Goal: Transaction & Acquisition: Subscribe to service/newsletter

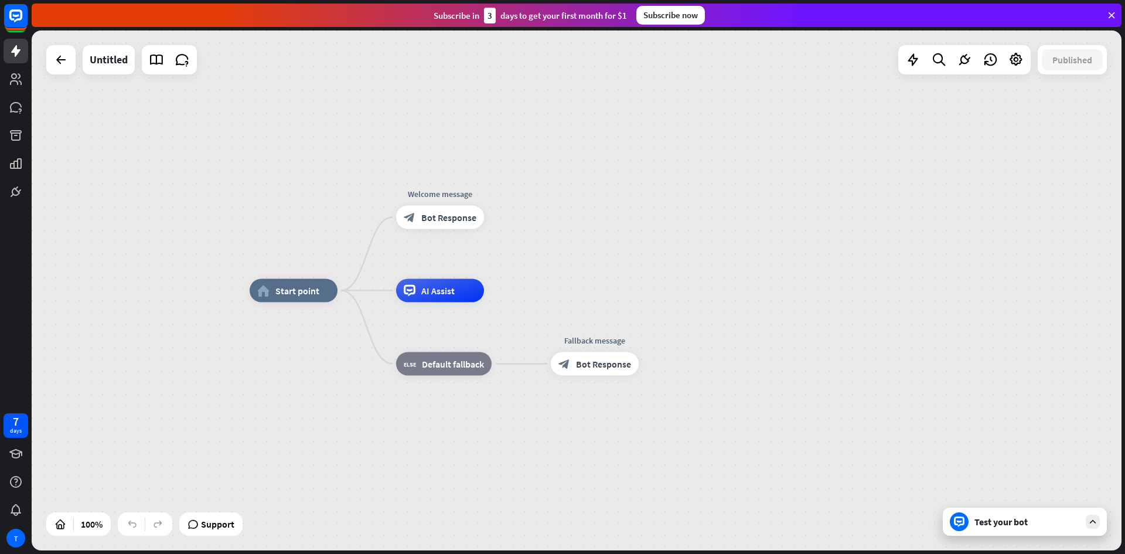
click at [1091, 525] on icon at bounding box center [1092, 521] width 11 height 11
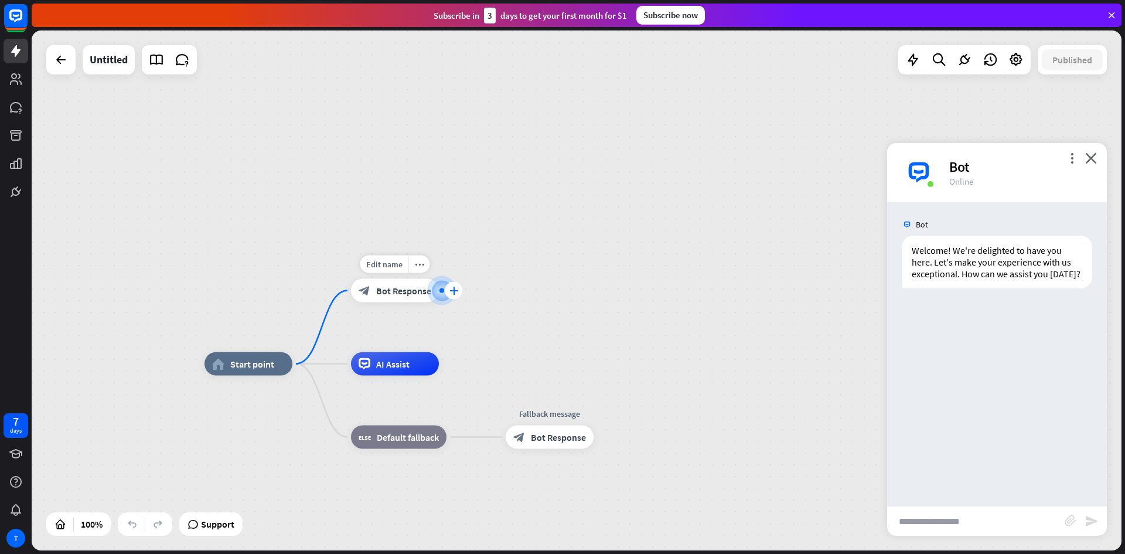
click at [453, 286] on icon "plus" at bounding box center [453, 290] width 9 height 8
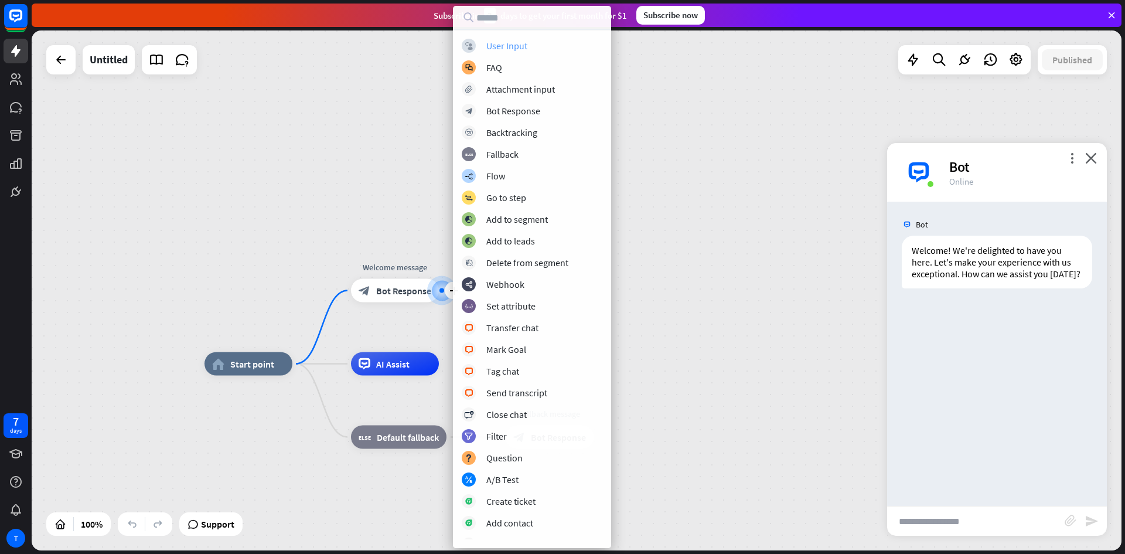
click at [525, 41] on div "User Input" at bounding box center [506, 46] width 41 height 12
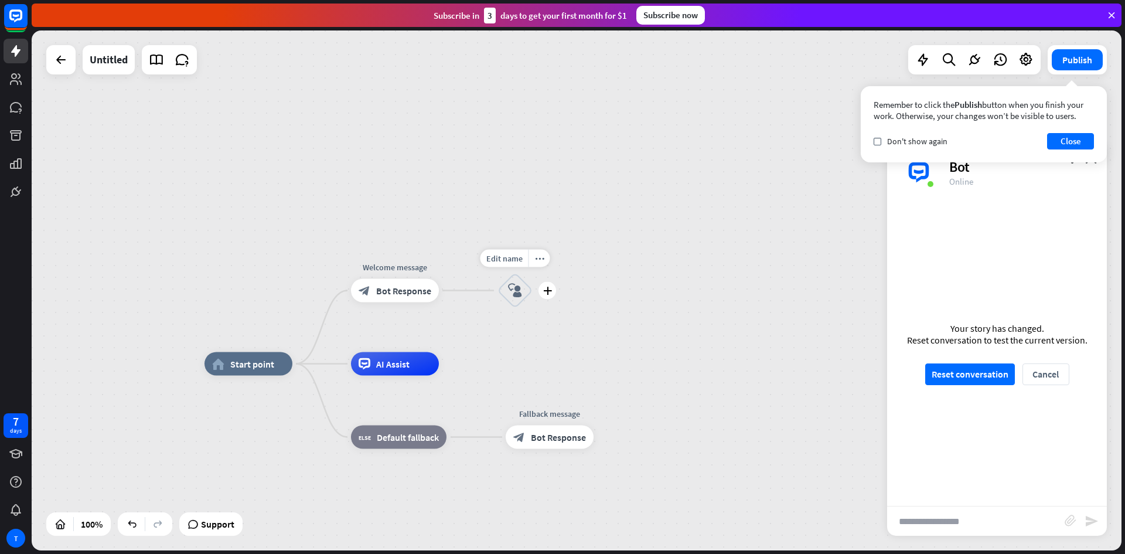
click at [517, 278] on div "block_user_input" at bounding box center [514, 290] width 35 height 35
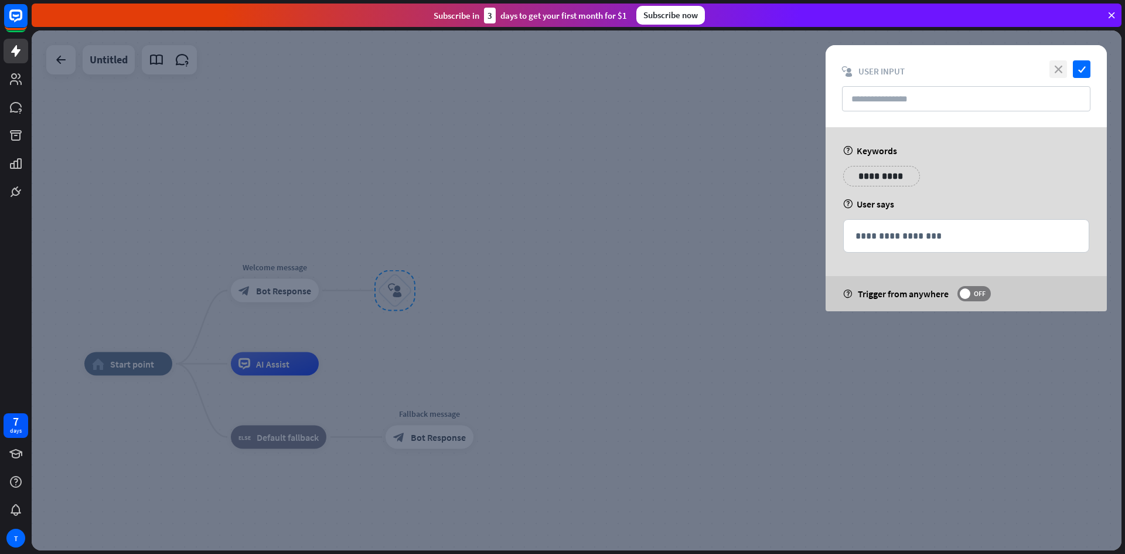
click at [1058, 71] on icon "close" at bounding box center [1058, 69] width 18 height 18
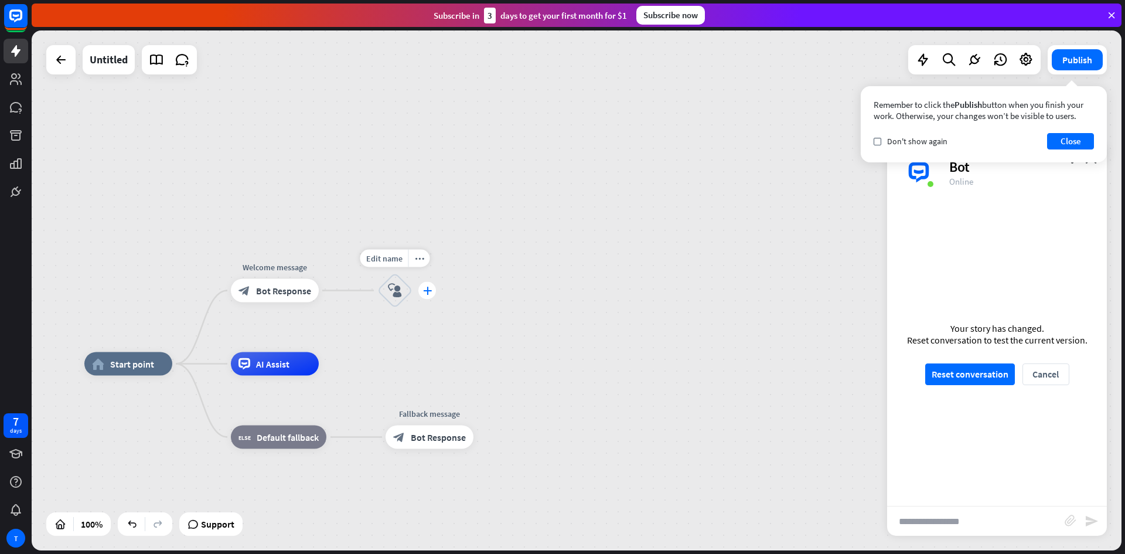
click at [425, 294] on icon "plus" at bounding box center [427, 290] width 9 height 8
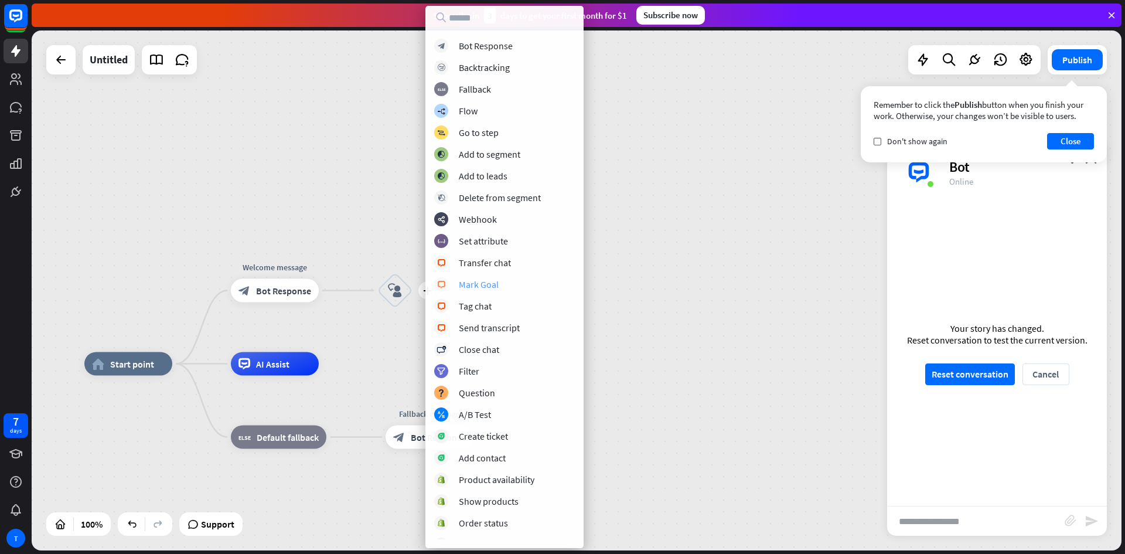
click at [487, 284] on div "Mark Goal" at bounding box center [479, 284] width 40 height 12
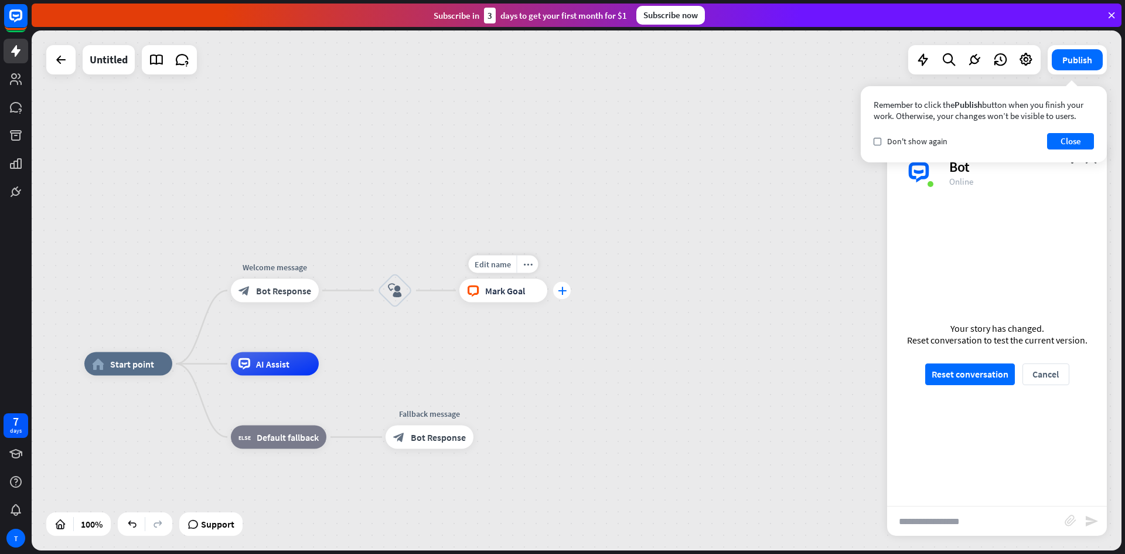
click at [560, 295] on div "plus" at bounding box center [562, 291] width 18 height 18
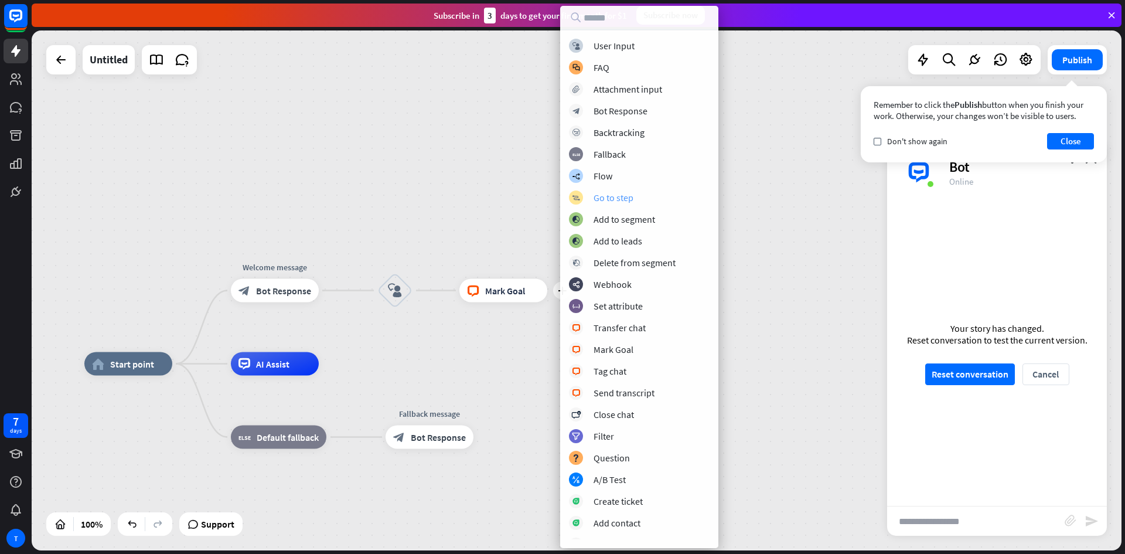
click at [595, 193] on div "Go to step" at bounding box center [613, 198] width 40 height 12
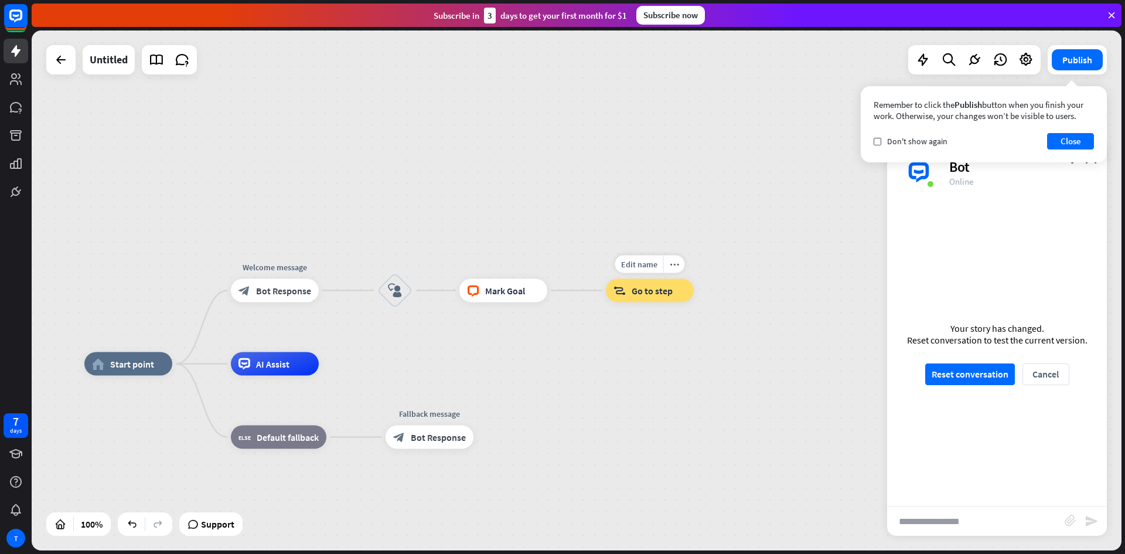
click at [694, 292] on div "Edit name more_horiz block_goto Go to step" at bounding box center [650, 290] width 88 height 23
click at [574, 291] on div "home_2 Start point Welcome message block_bot_response Bot Response block_user_i…" at bounding box center [577, 290] width 1090 height 520
click at [487, 439] on icon "plus" at bounding box center [488, 437] width 9 height 8
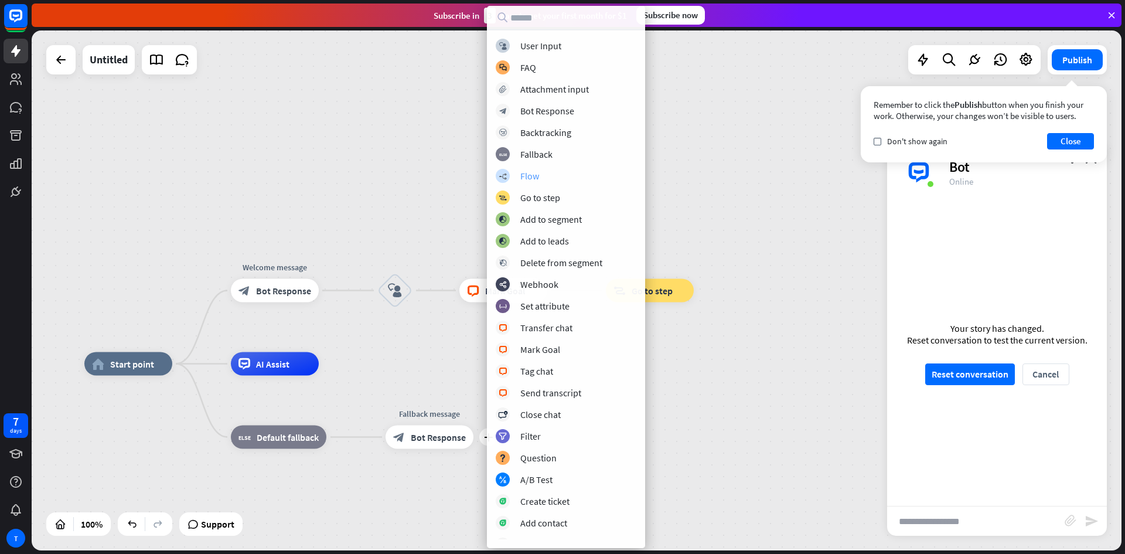
click at [550, 175] on div "builder_tree Flow" at bounding box center [566, 176] width 141 height 14
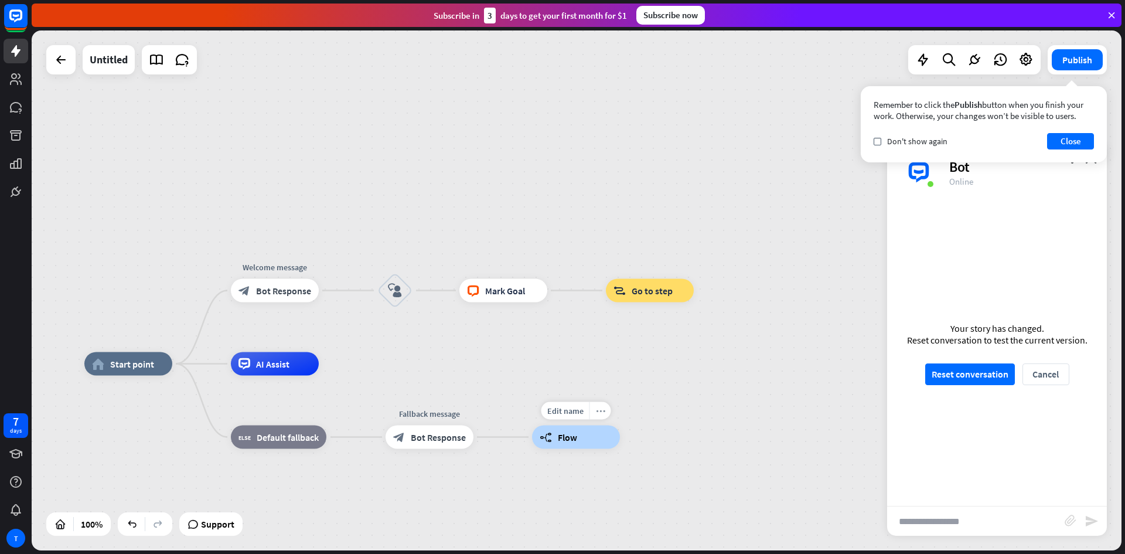
click at [599, 409] on icon "more_horiz" at bounding box center [600, 410] width 9 height 9
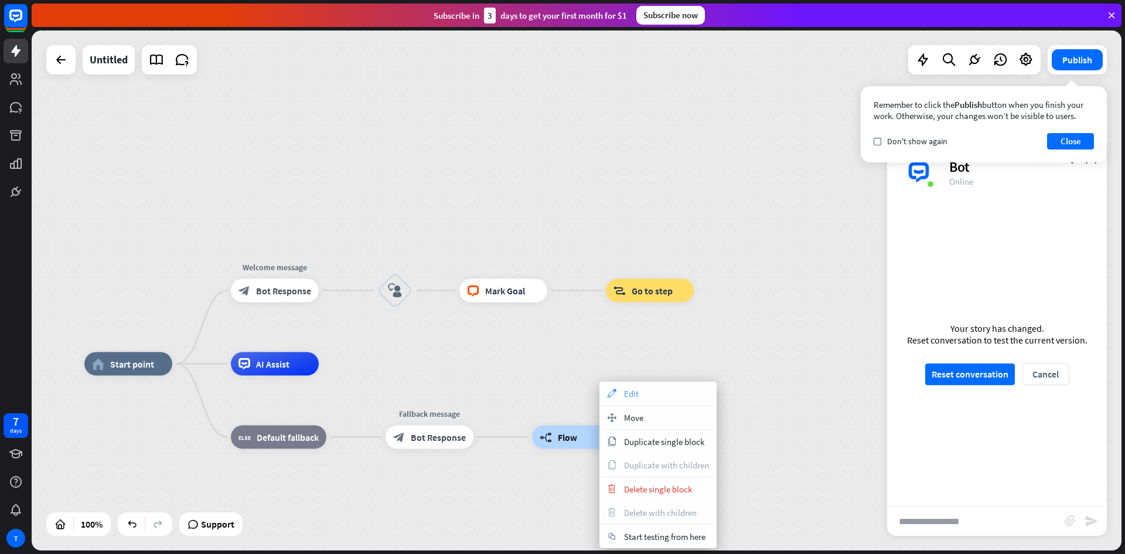
click at [629, 396] on span "Edit" at bounding box center [631, 393] width 15 height 11
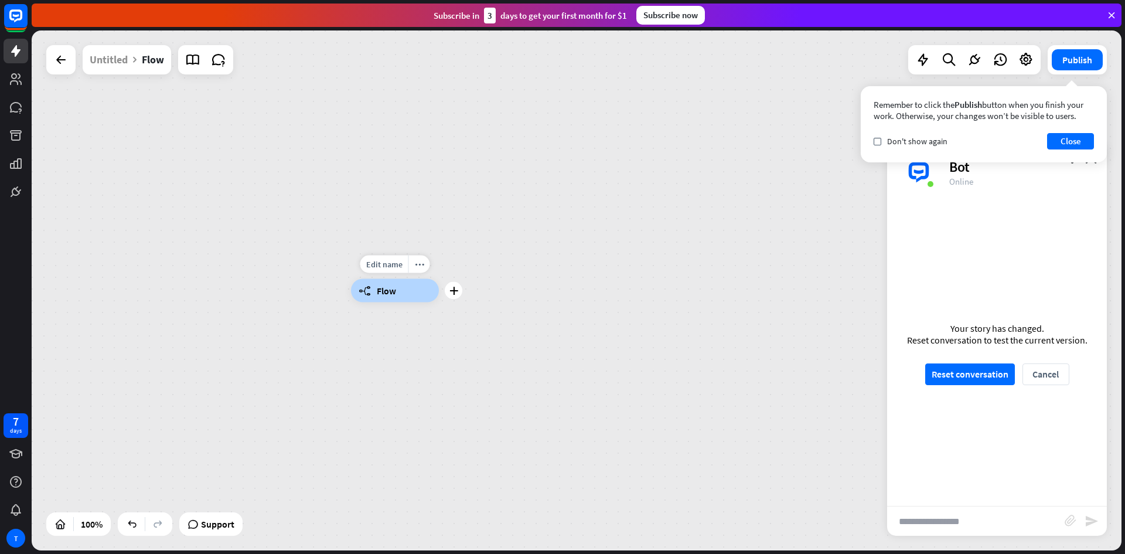
click at [401, 297] on div "builder_tree Flow" at bounding box center [395, 290] width 88 height 23
click at [61, 68] on div at bounding box center [60, 59] width 23 height 23
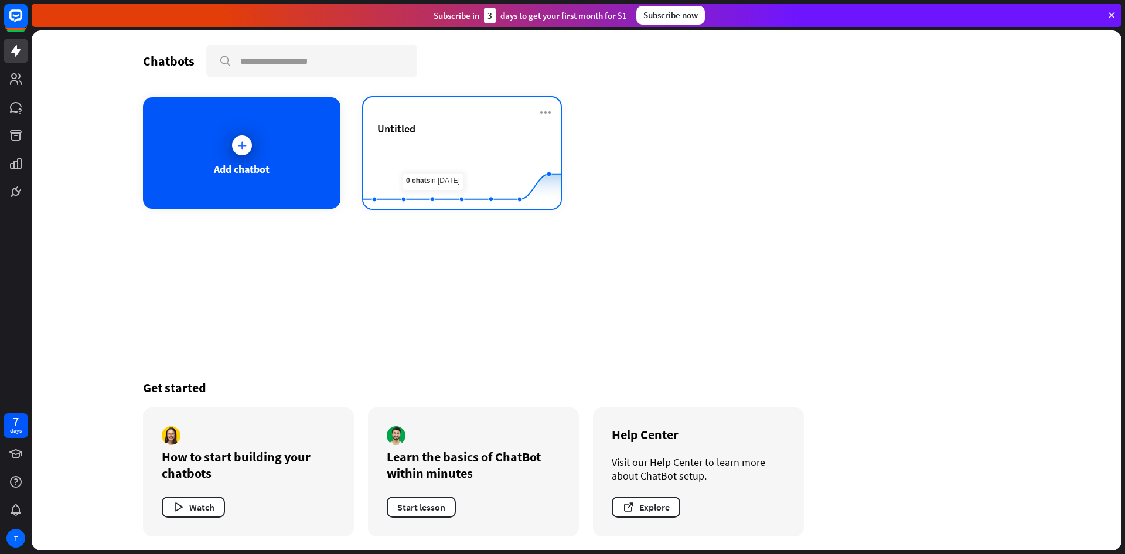
click at [433, 149] on icon at bounding box center [462, 149] width 233 height 0
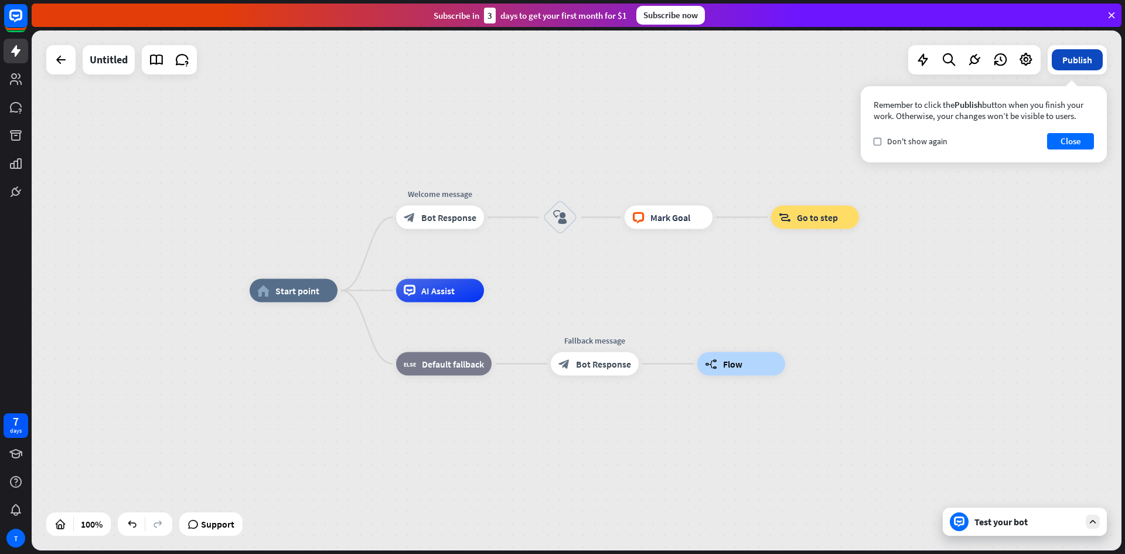
click at [1072, 51] on button "Publish" at bounding box center [1077, 59] width 51 height 21
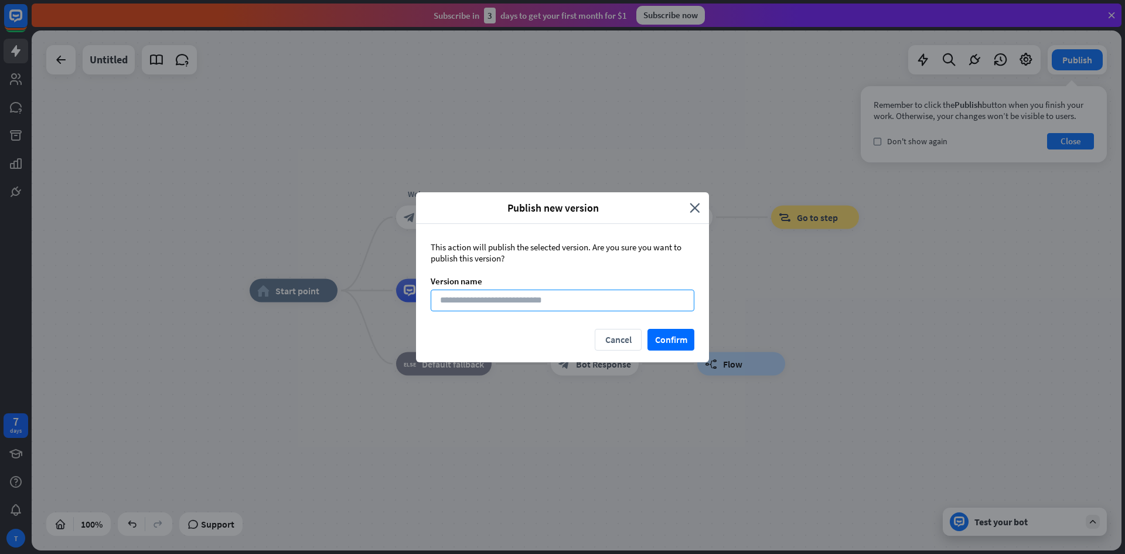
click at [600, 292] on input at bounding box center [563, 300] width 264 height 22
click at [677, 336] on button "Confirm" at bounding box center [670, 340] width 47 height 22
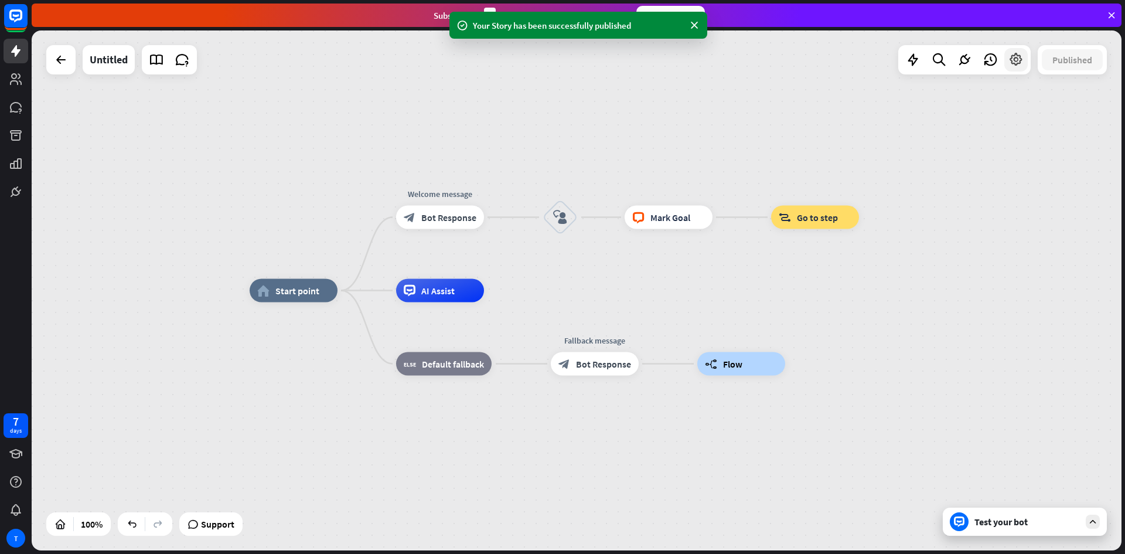
click at [1020, 69] on div at bounding box center [1015, 59] width 23 height 23
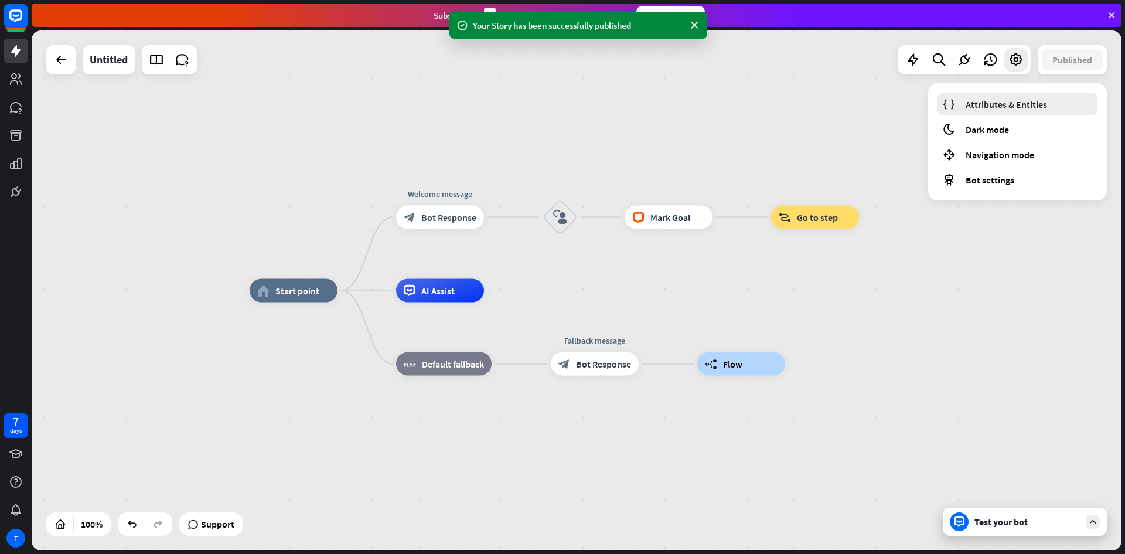
click at [1016, 95] on link "Attributes & Entities" at bounding box center [1017, 104] width 160 height 23
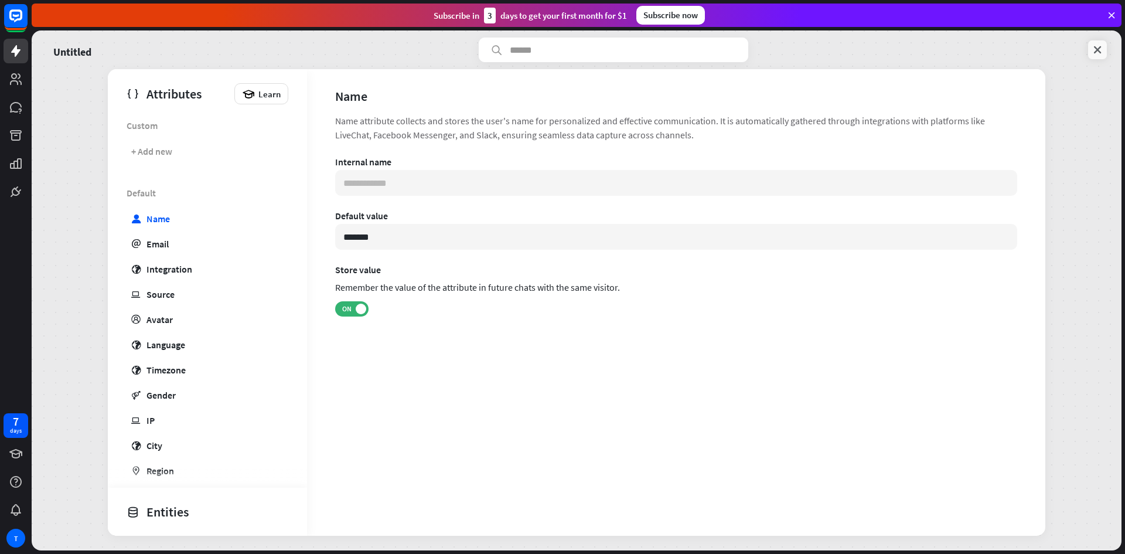
click at [1097, 53] on icon at bounding box center [1097, 50] width 12 height 12
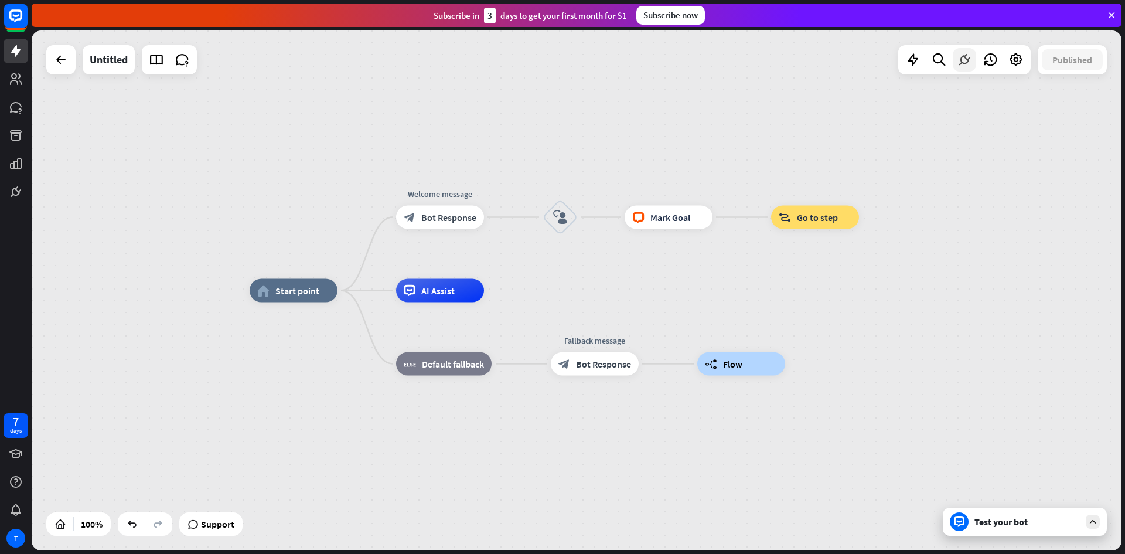
click at [965, 64] on icon at bounding box center [964, 59] width 15 height 15
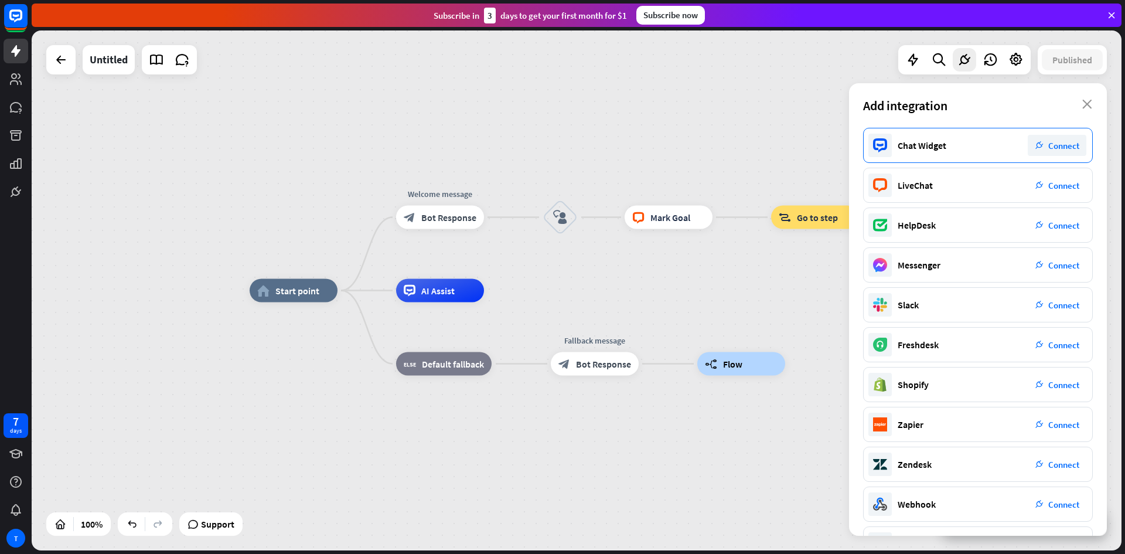
click at [1016, 143] on div "Chat Widget plug_integration Connect" at bounding box center [978, 145] width 230 height 35
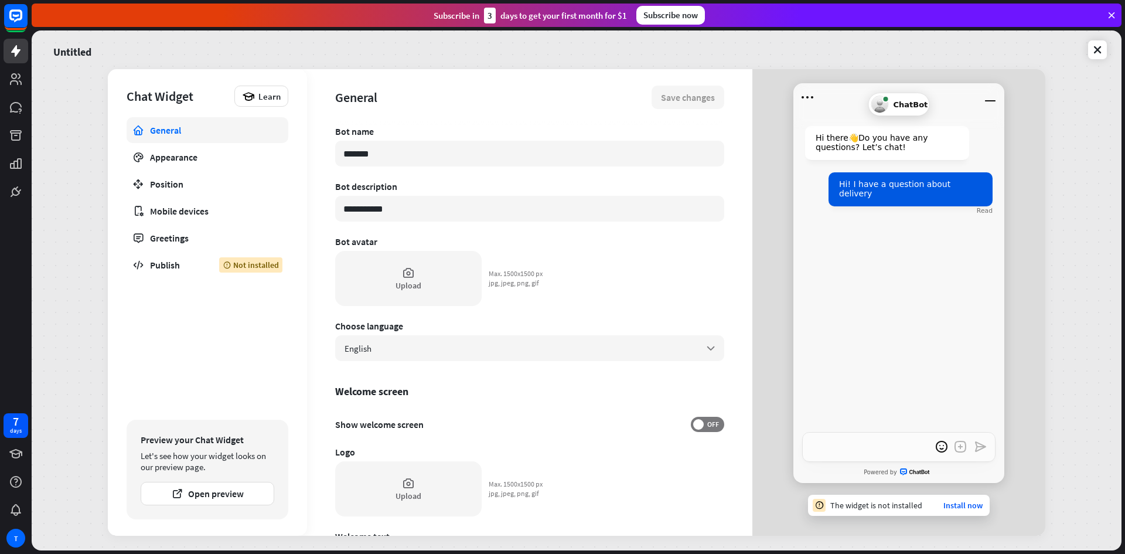
type textarea "*"
click at [210, 262] on link "Publish Not installed" at bounding box center [208, 265] width 162 height 26
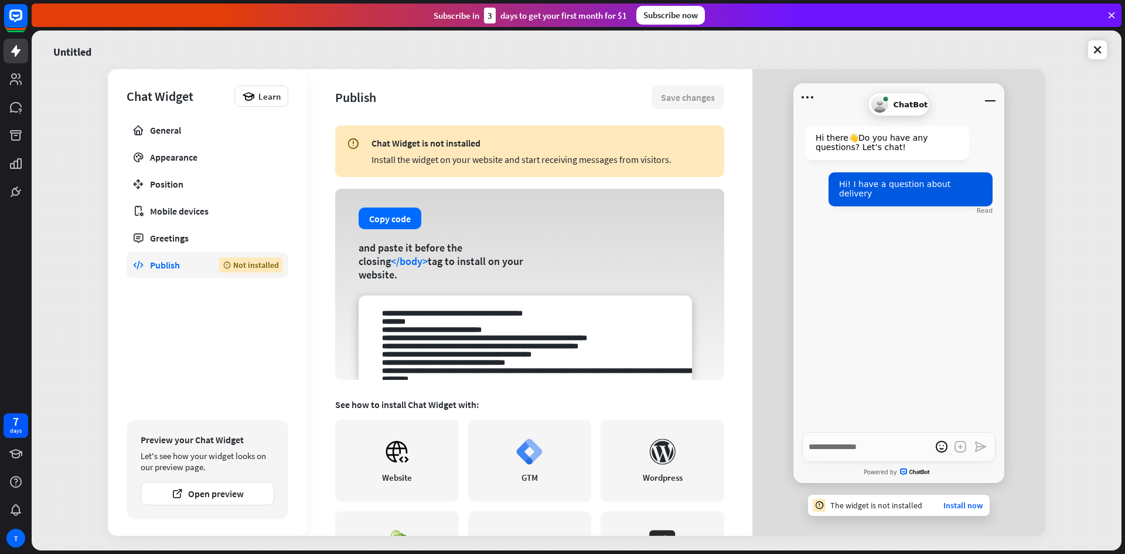
click at [654, 21] on div "Subscribe now" at bounding box center [670, 15] width 69 height 19
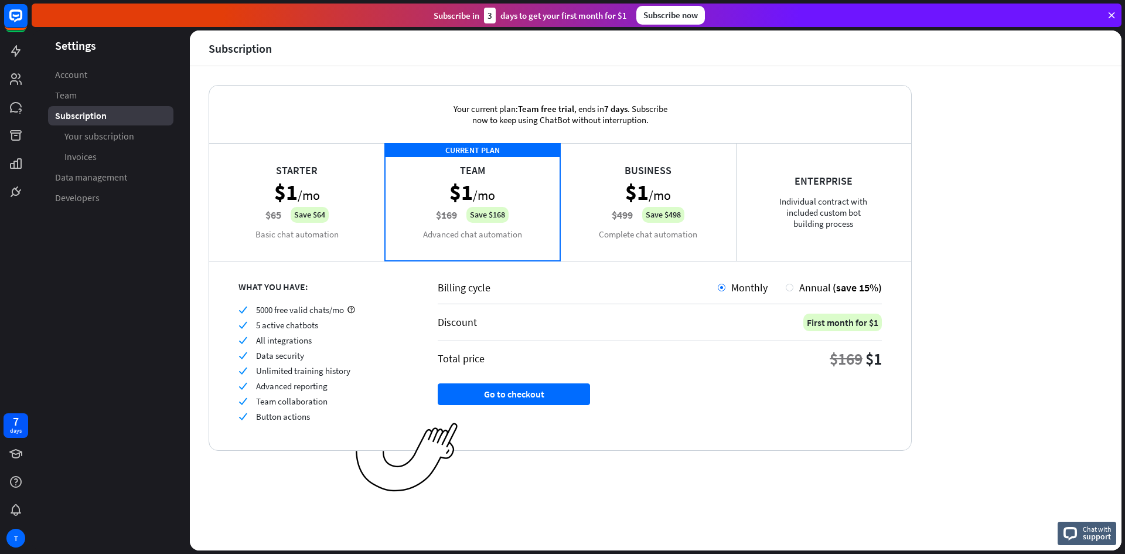
click at [827, 213] on div "Enterprise Individual contract with included custom bot building process" at bounding box center [824, 201] width 176 height 117
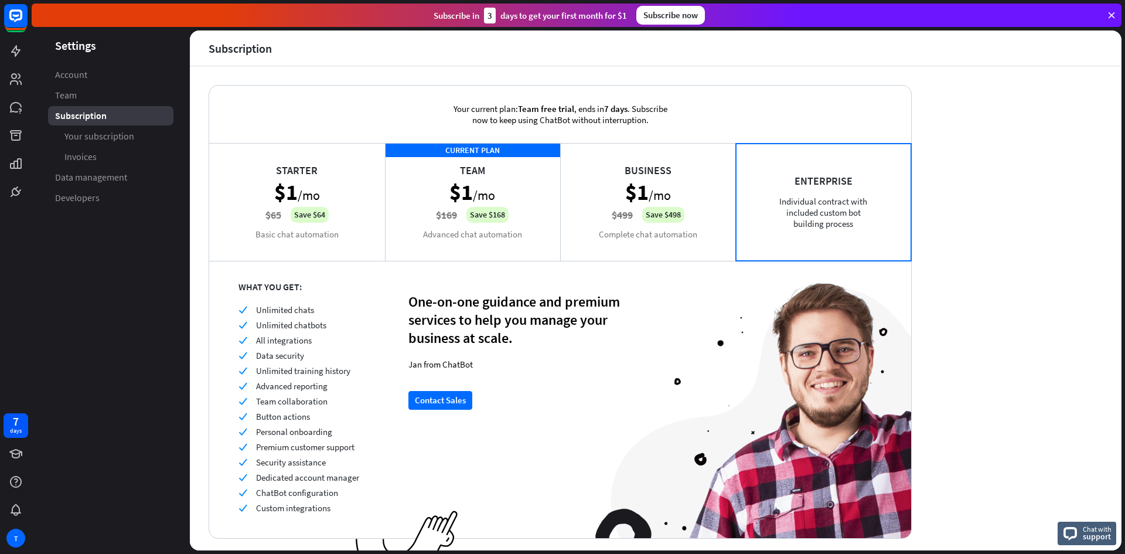
click at [468, 208] on div "CURRENT PLAN Team $1 /mo $169 Save $168 Advanced chat automation" at bounding box center [473, 201] width 176 height 117
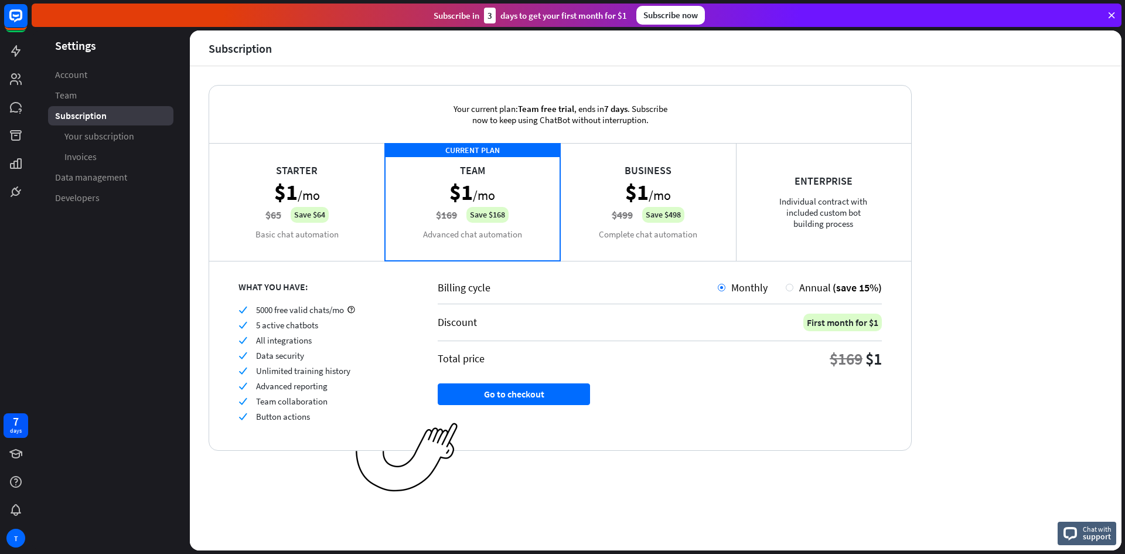
click at [306, 196] on div "Starter $1 /mo $65 Save $64 Basic chat automation" at bounding box center [297, 201] width 176 height 117
